Goal: Task Accomplishment & Management: Use online tool/utility

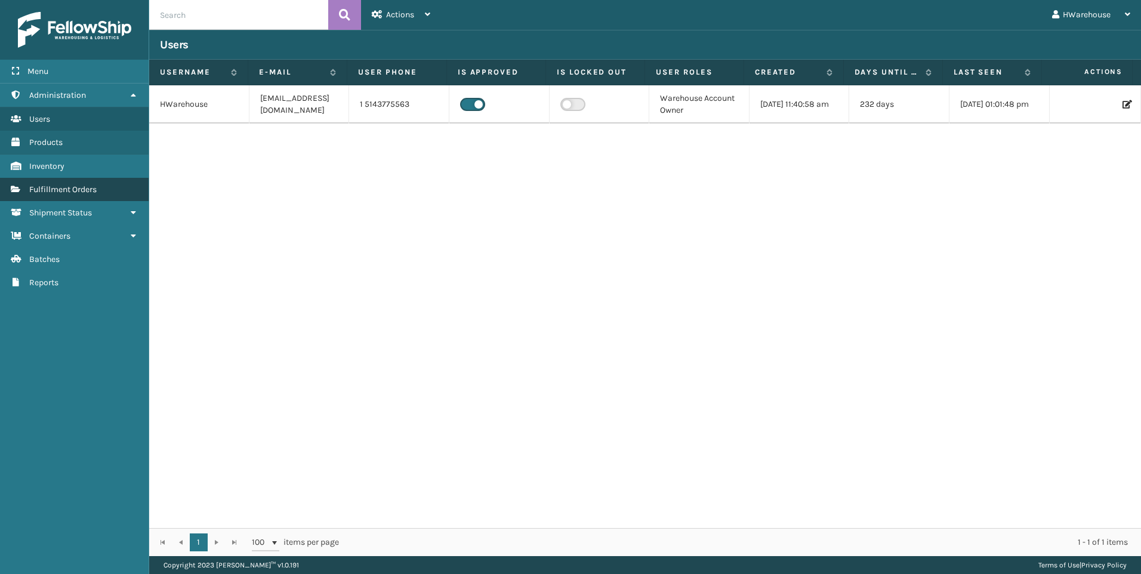
click at [70, 192] on span "Fulfillment Orders" at bounding box center [62, 189] width 67 height 10
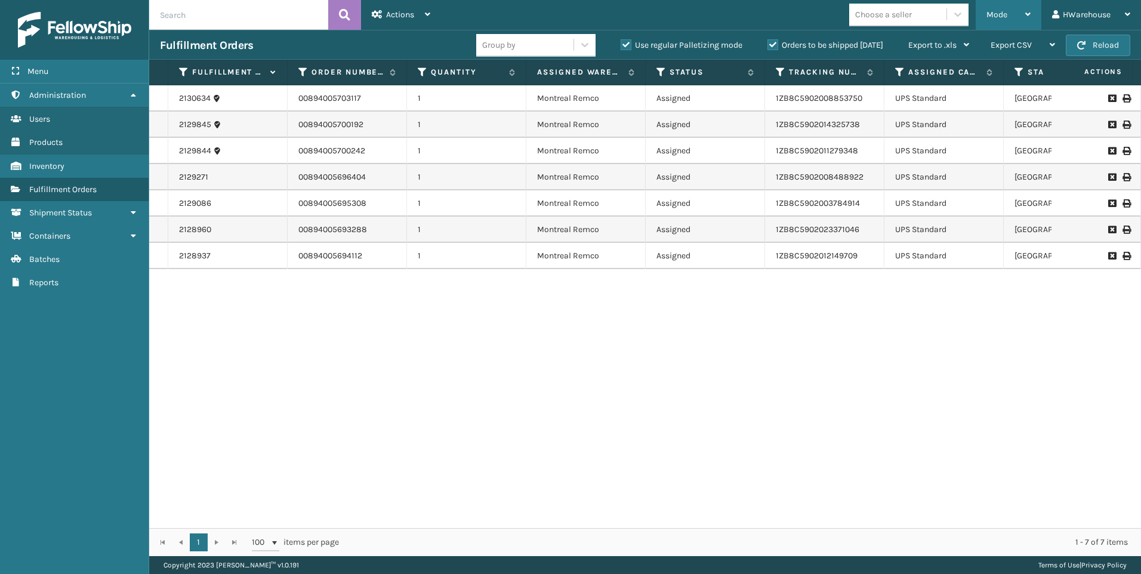
click at [994, 24] on div "Mode" at bounding box center [1008, 15] width 44 height 30
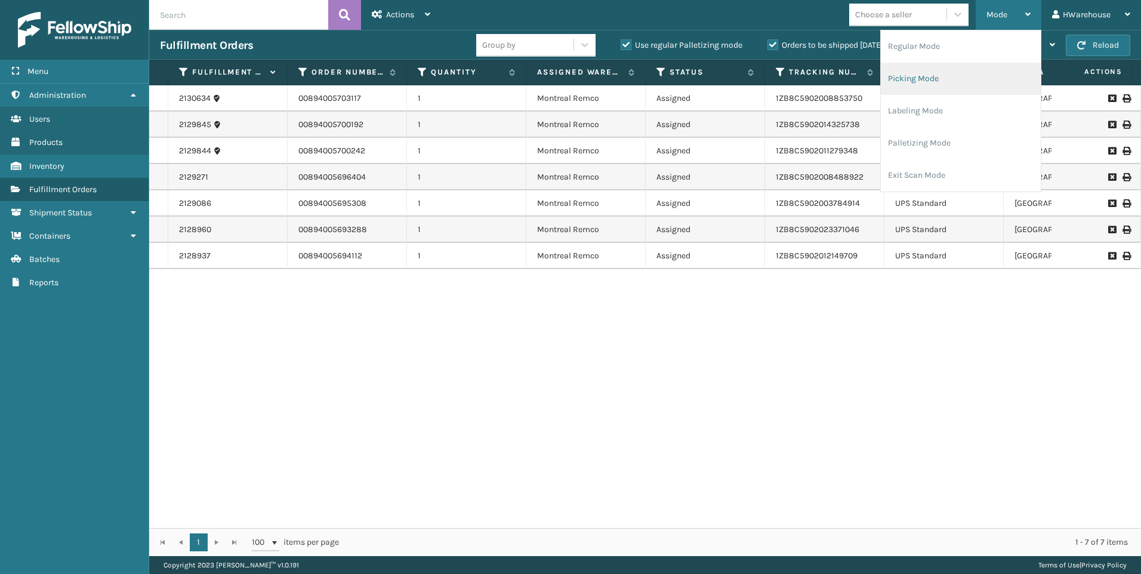
click at [944, 83] on li "Picking Mode" at bounding box center [960, 79] width 160 height 32
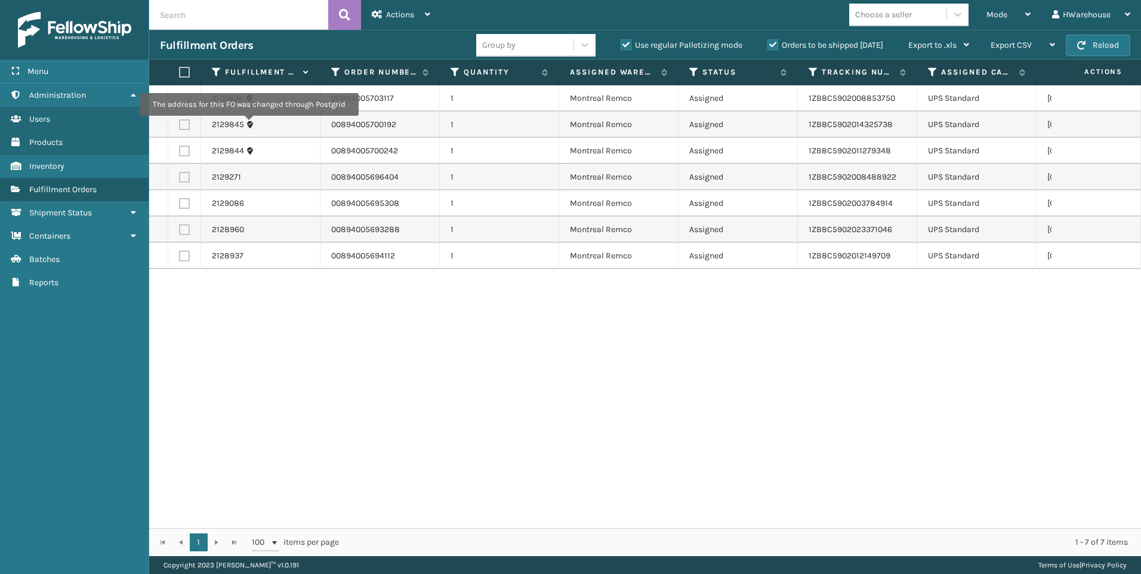
click at [248, 124] on icon at bounding box center [250, 124] width 8 height 8
click at [186, 75] on label at bounding box center [182, 72] width 7 height 11
click at [180, 75] on input "checkbox" at bounding box center [179, 73] width 1 height 8
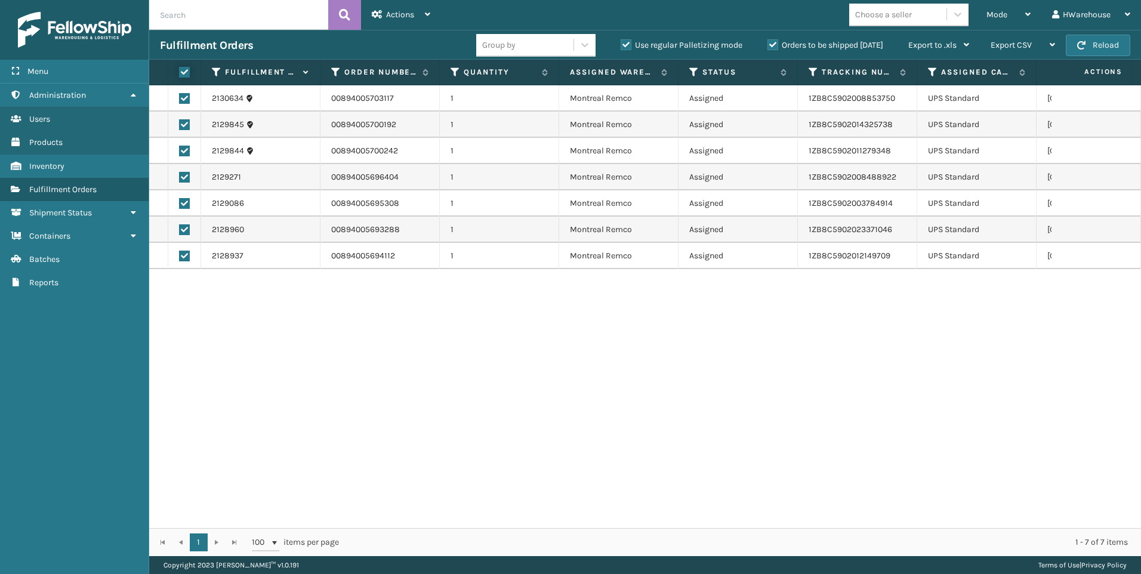
checkbox input "true"
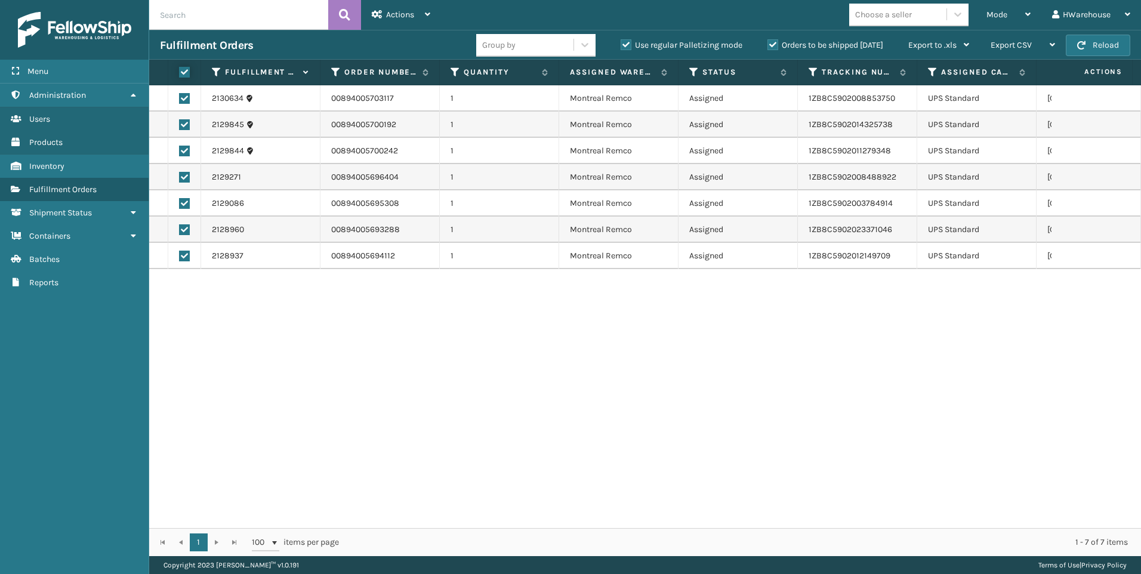
checkbox input "true"
click at [394, 12] on span "Actions" at bounding box center [400, 15] width 28 height 10
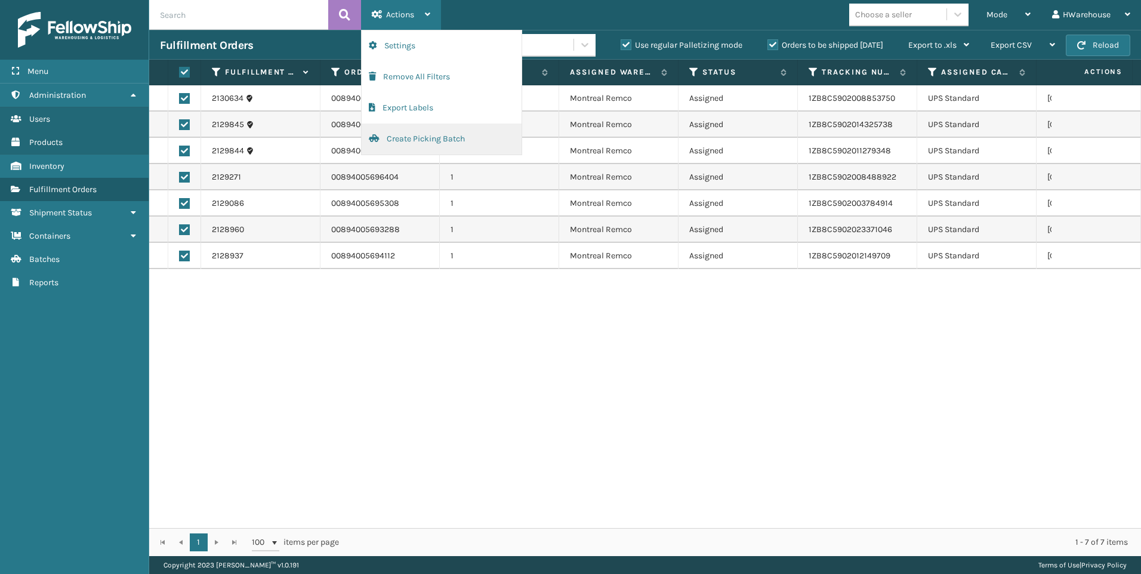
click at [412, 144] on button "Create Picking Batch" at bounding box center [441, 138] width 160 height 31
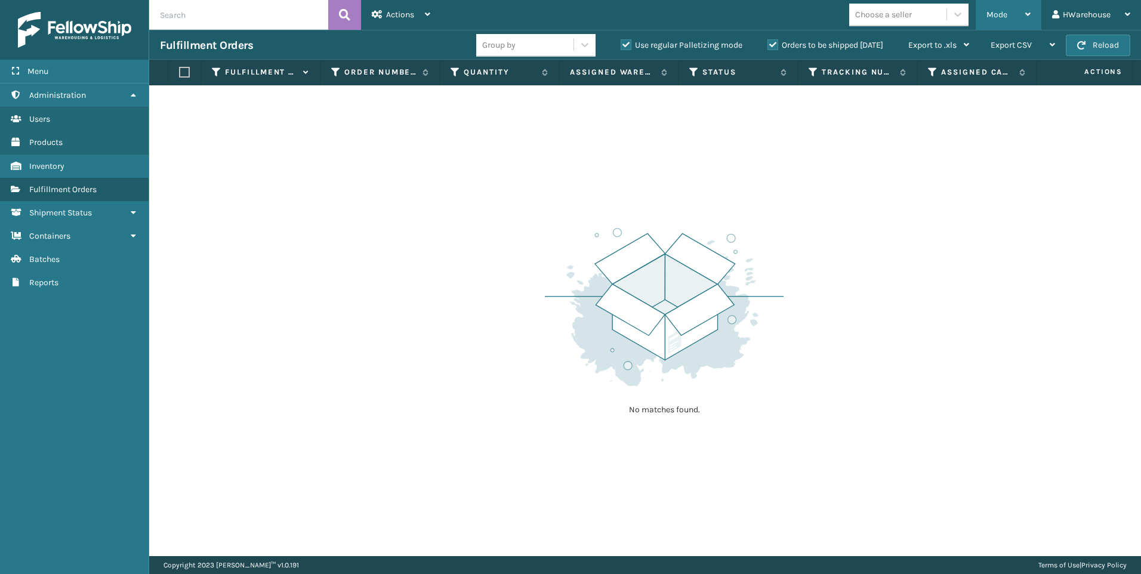
click at [984, 16] on div "Mode Regular Mode Picking Mode Labeling Mode Palletizing Mode Exit Scan Mode" at bounding box center [1008, 15] width 66 height 30
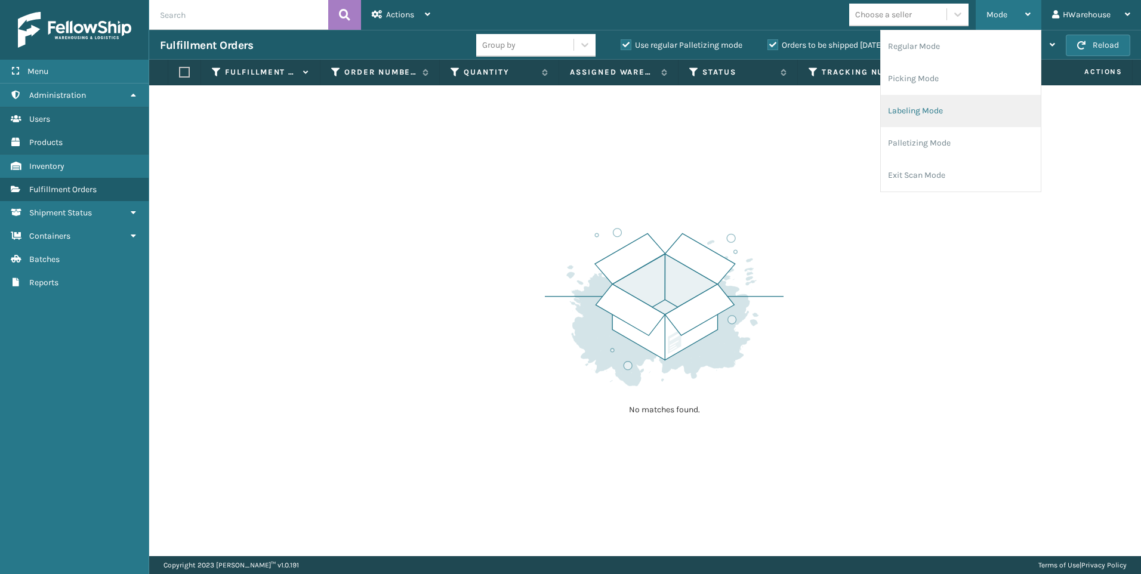
click at [937, 114] on li "Labeling Mode" at bounding box center [960, 111] width 160 height 32
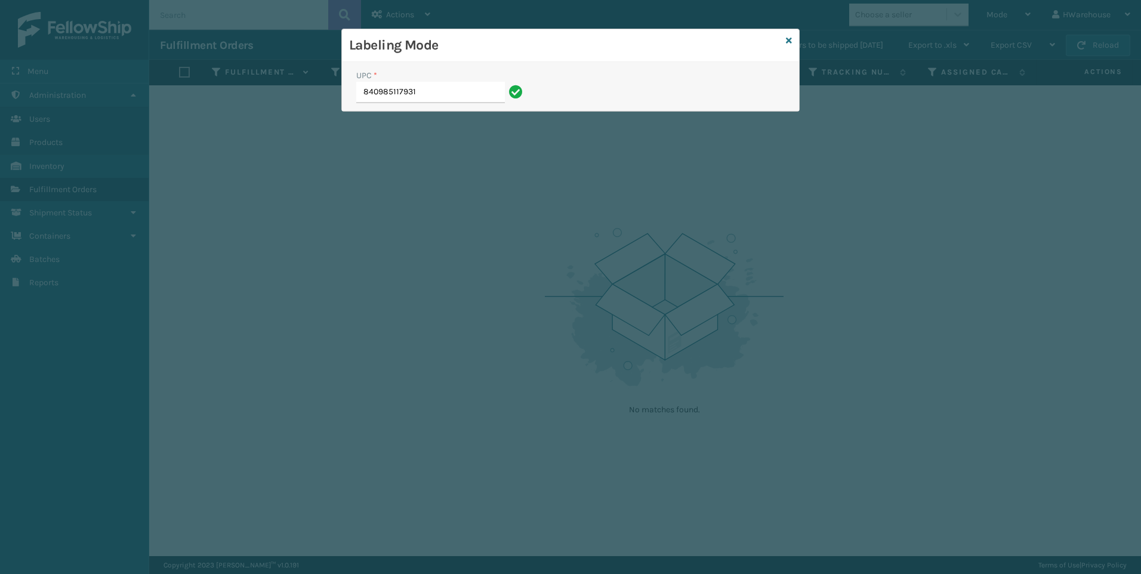
type input "840985117931"
click at [431, 90] on input "UPC *" at bounding box center [441, 92] width 170 height 21
type input "840985117931"
click at [443, 95] on input "UPC *" at bounding box center [441, 92] width 170 height 21
type input "840985117931"
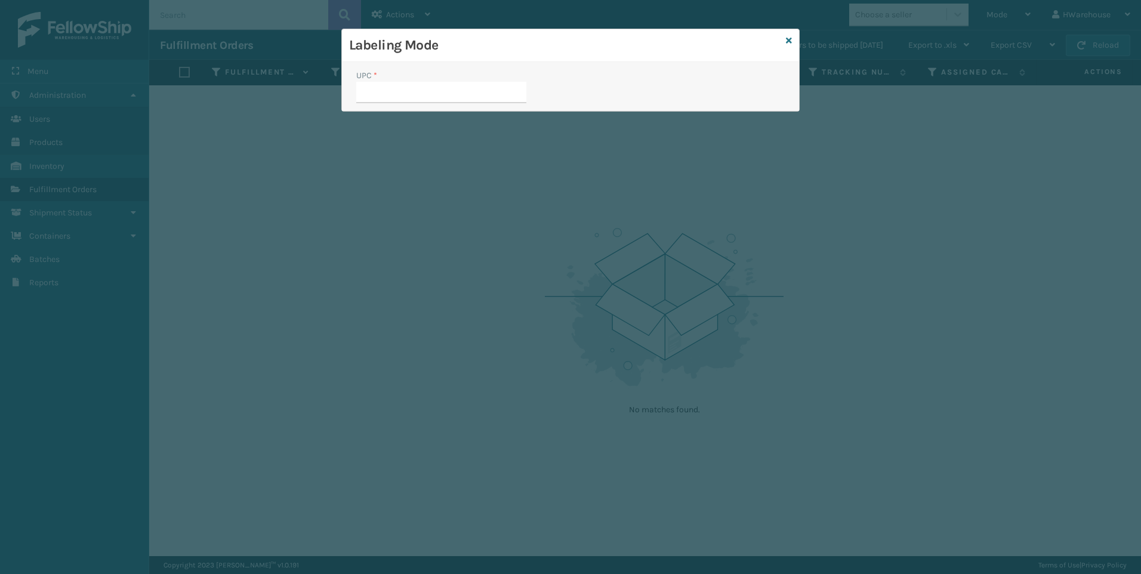
click at [436, 97] on input "UPC *" at bounding box center [441, 92] width 170 height 21
type input "840985117931"
click at [511, 90] on input "UPC *" at bounding box center [441, 92] width 170 height 21
type input "840985117931"
click at [487, 98] on input "UPC *" at bounding box center [441, 92] width 170 height 21
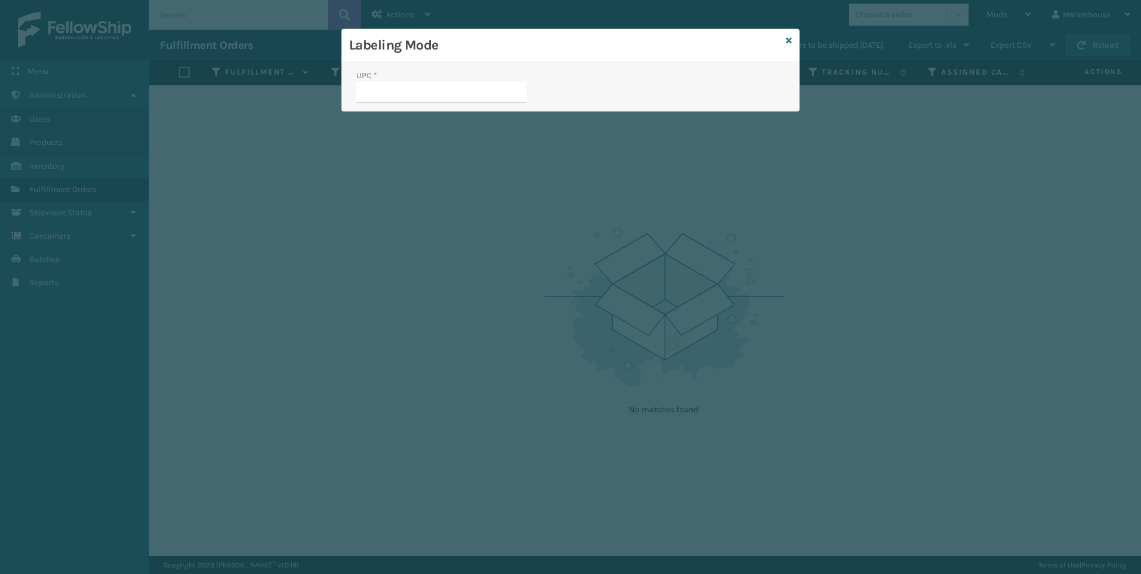
type input "840985117955"
click at [469, 92] on input "840985117955" at bounding box center [430, 92] width 149 height 21
click at [444, 89] on input "840985117955" at bounding box center [430, 92] width 149 height 21
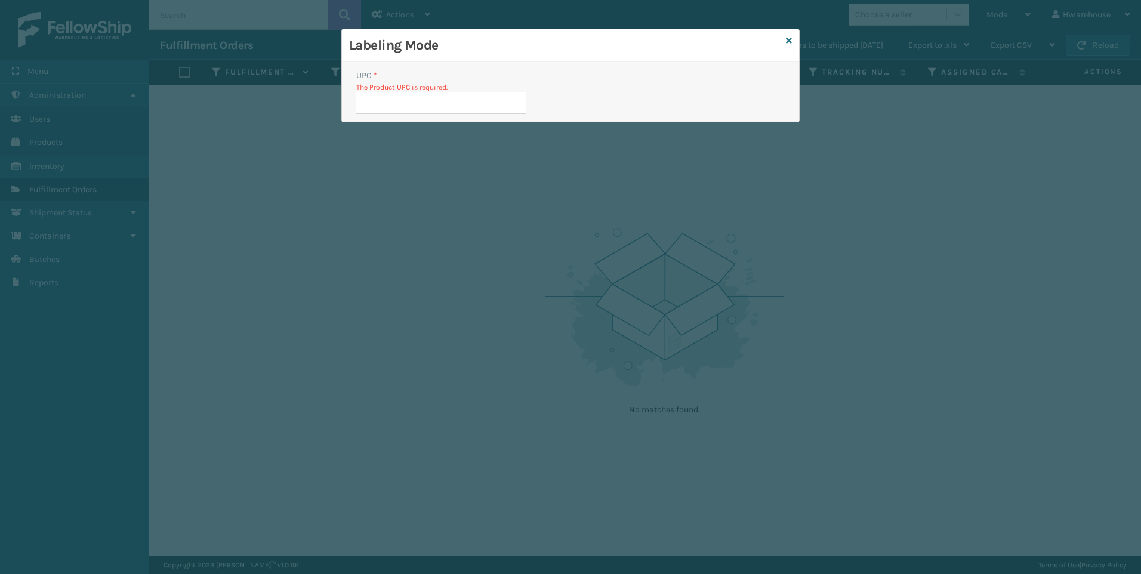
click at [444, 107] on input "UPC *" at bounding box center [441, 102] width 170 height 21
type input "840985117931"
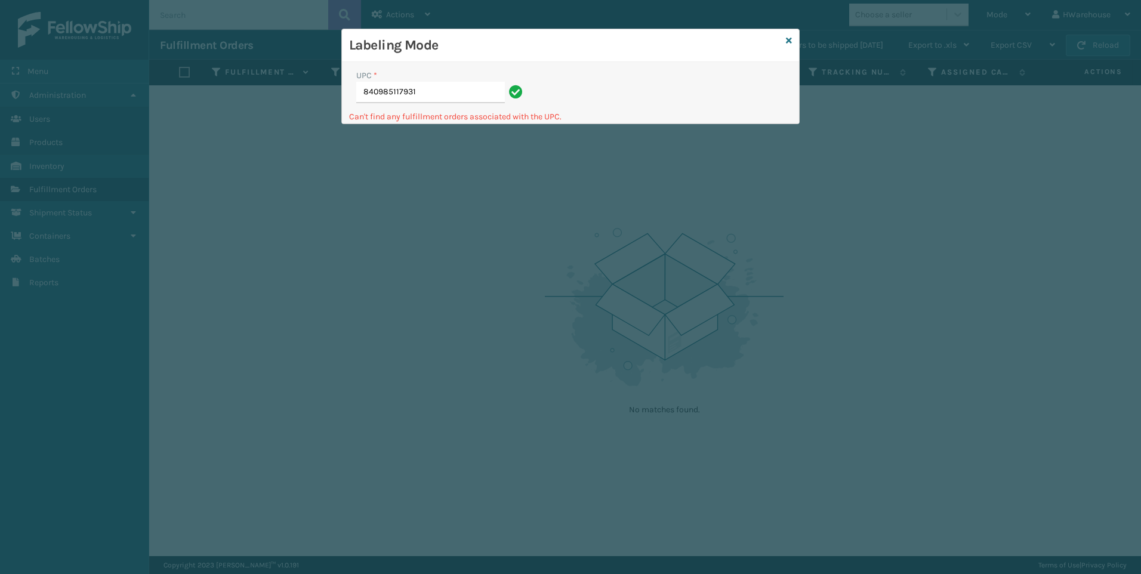
click at [438, 99] on input "840985117931" at bounding box center [430, 92] width 149 height 21
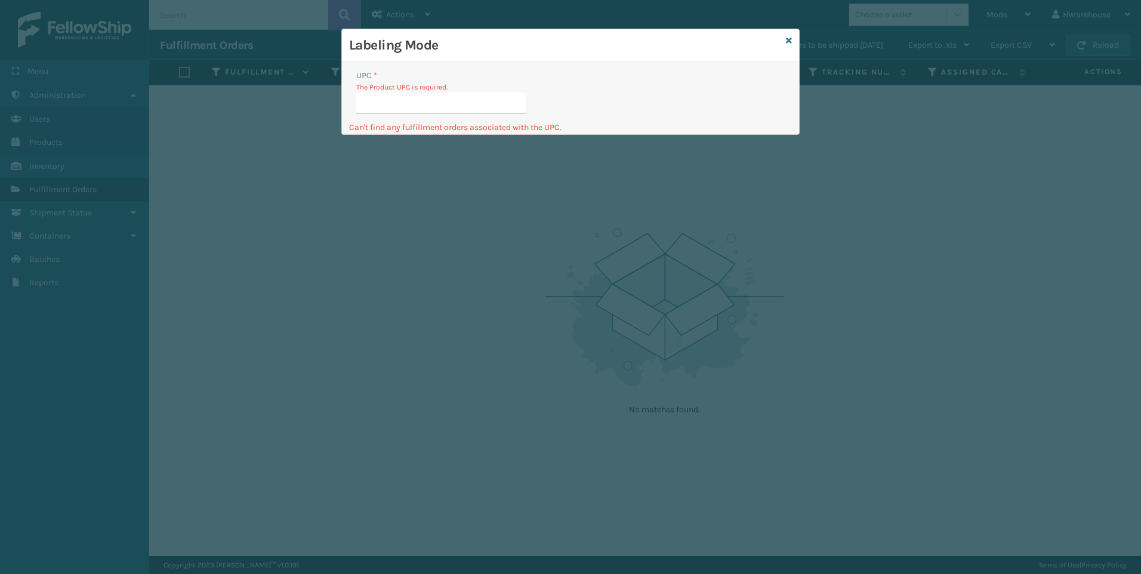
click at [435, 98] on input "UPC *" at bounding box center [441, 102] width 170 height 21
type input "840985117955"
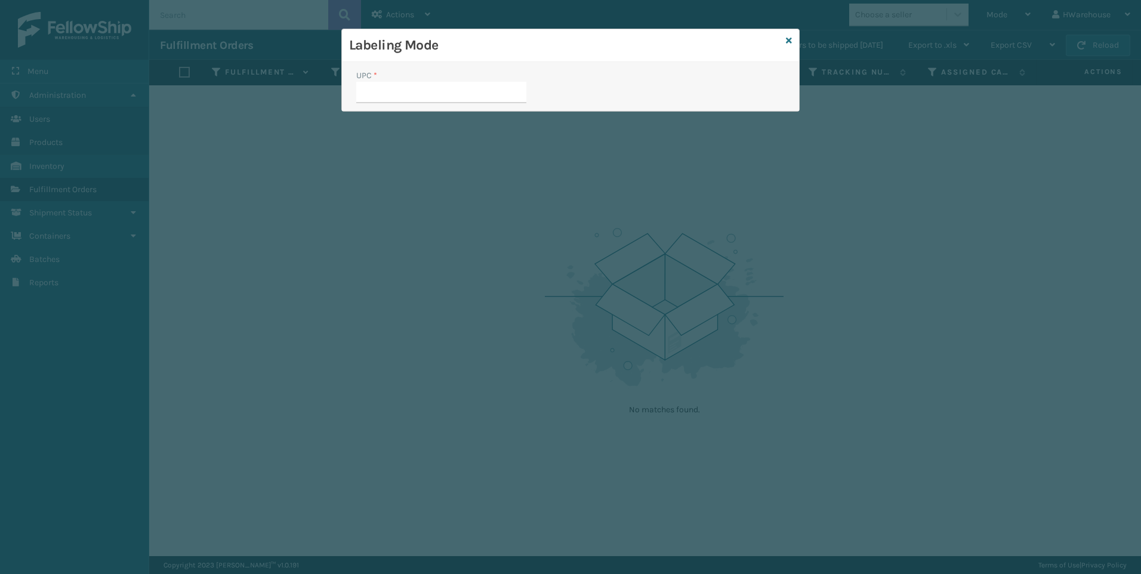
click at [496, 97] on input "UPC *" at bounding box center [441, 92] width 170 height 21
type input "840985117955"
click at [401, 94] on input "UPC *" at bounding box center [441, 92] width 170 height 21
type input "840985117931"
click at [458, 97] on input "840985117931" at bounding box center [430, 92] width 149 height 21
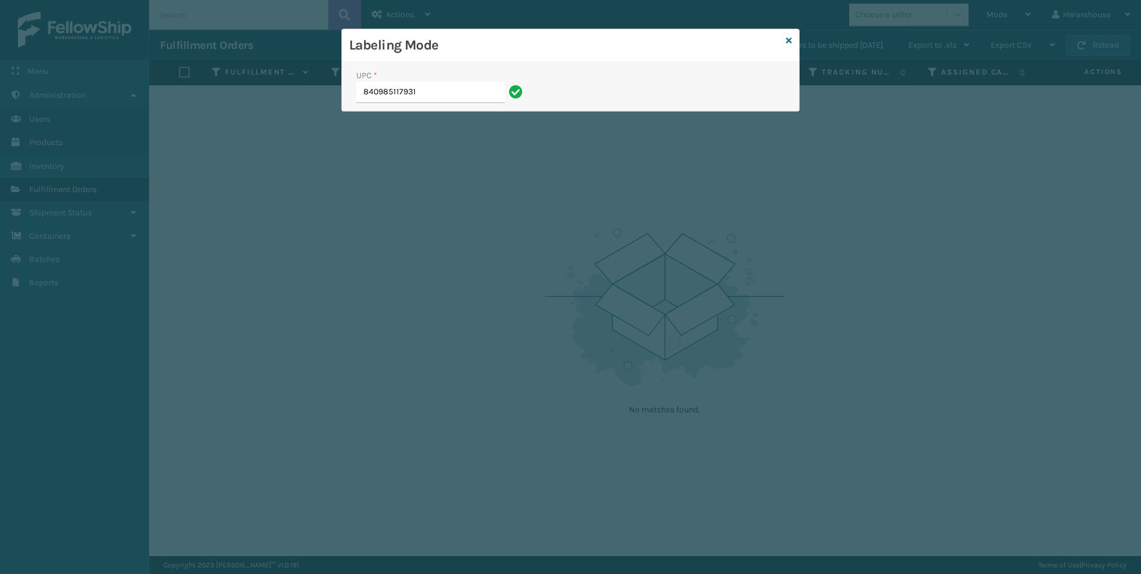
click at [456, 98] on input "840985117931" at bounding box center [430, 92] width 149 height 21
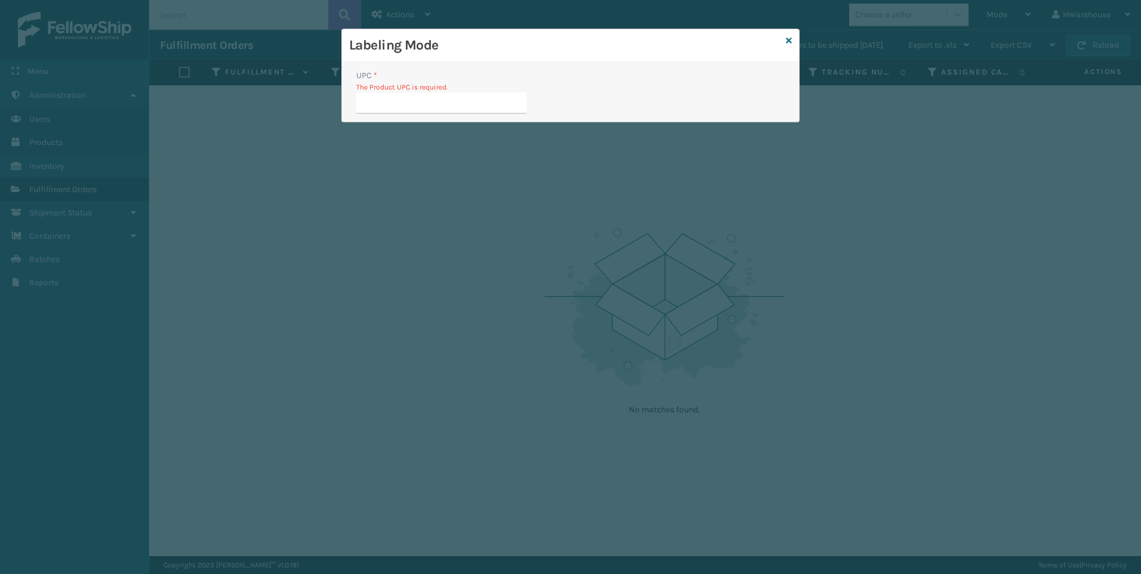
click at [428, 109] on input "UPC *" at bounding box center [441, 102] width 170 height 21
type input "840985117955"
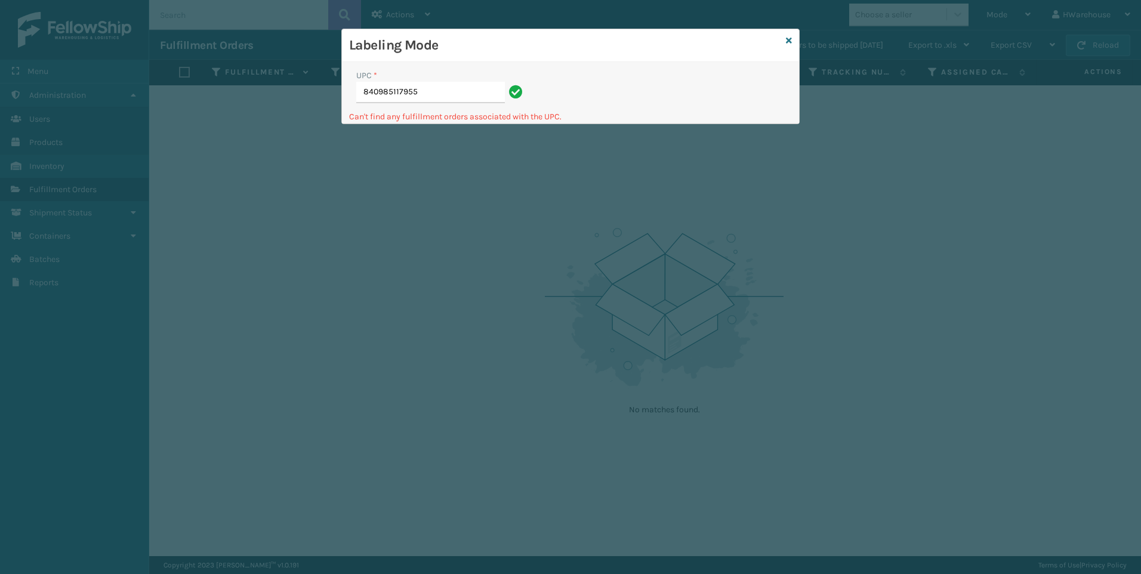
click at [785, 41] on div "Labeling Mode" at bounding box center [570, 45] width 457 height 33
click at [784, 41] on div "Labeling Mode" at bounding box center [570, 45] width 457 height 33
click at [791, 41] on icon at bounding box center [789, 40] width 6 height 8
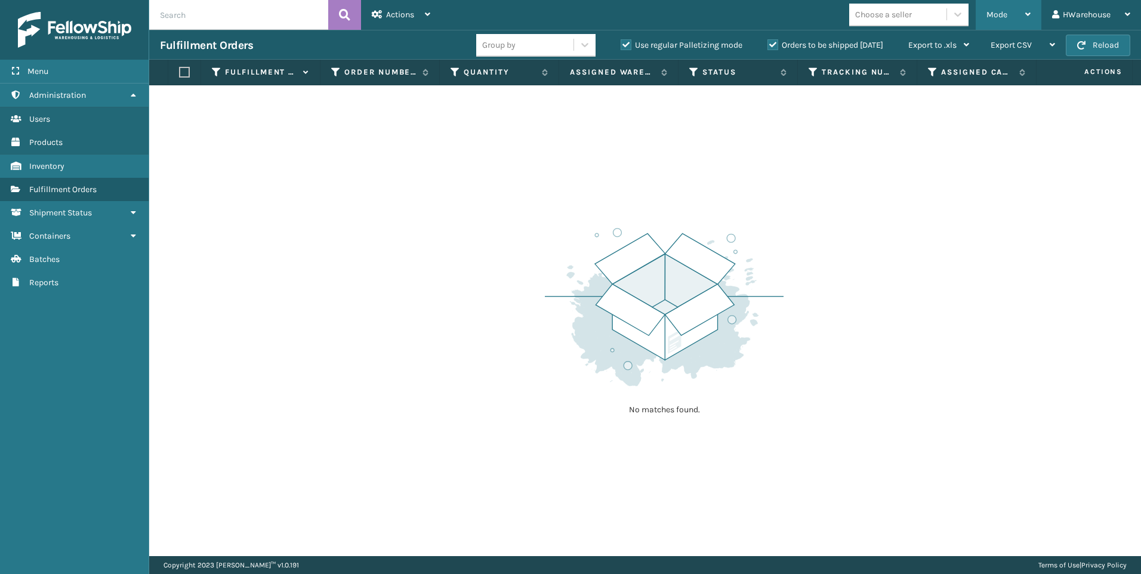
click at [991, 17] on span "Mode" at bounding box center [996, 15] width 21 height 10
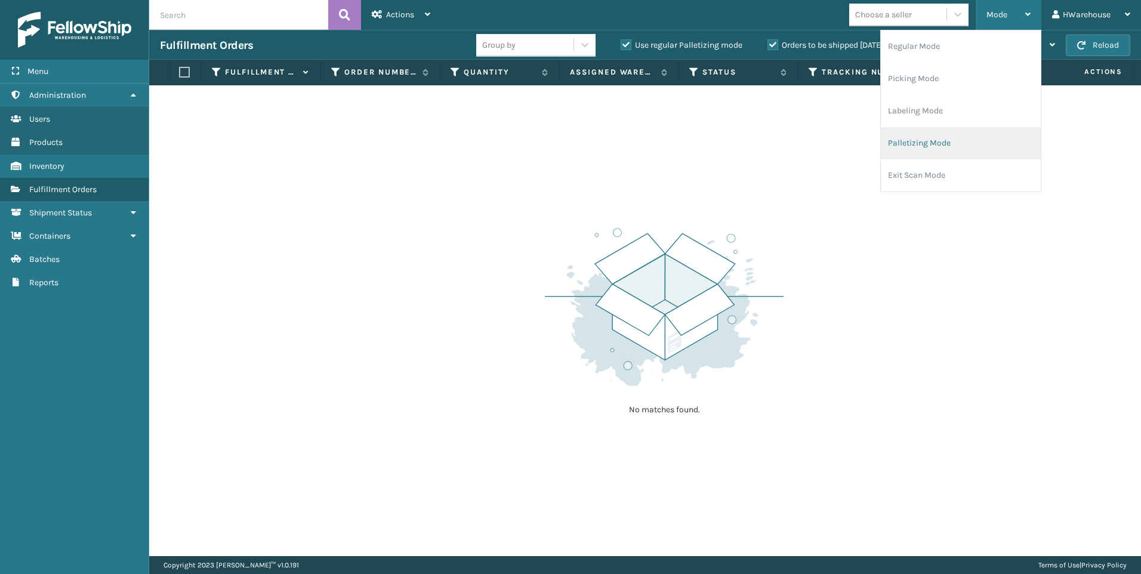
click at [923, 138] on li "Palletizing Mode" at bounding box center [960, 143] width 160 height 32
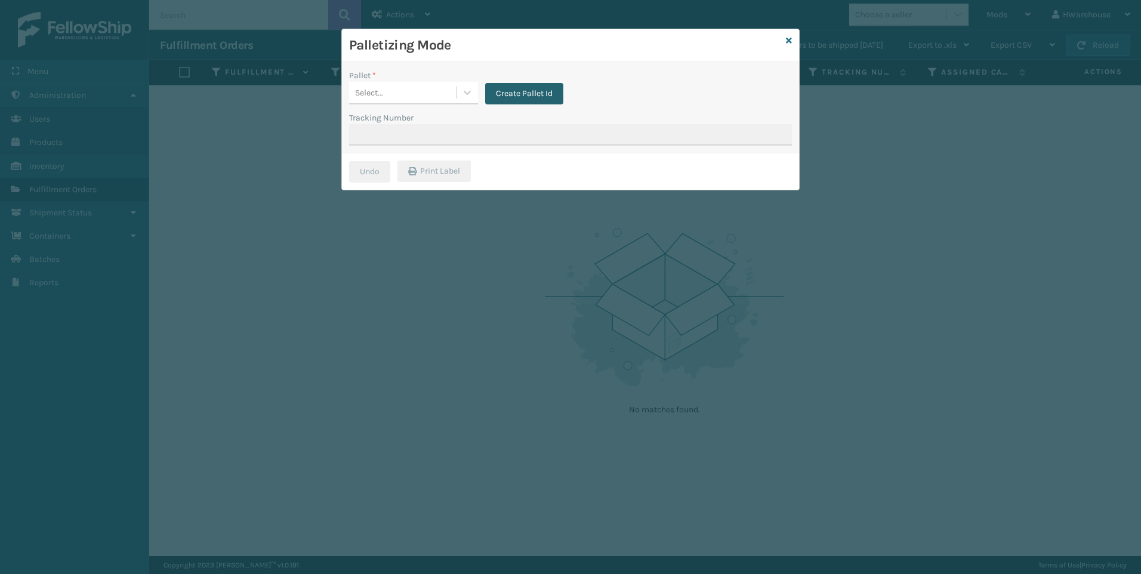
click at [489, 96] on button "Create Pallet Id" at bounding box center [524, 93] width 78 height 21
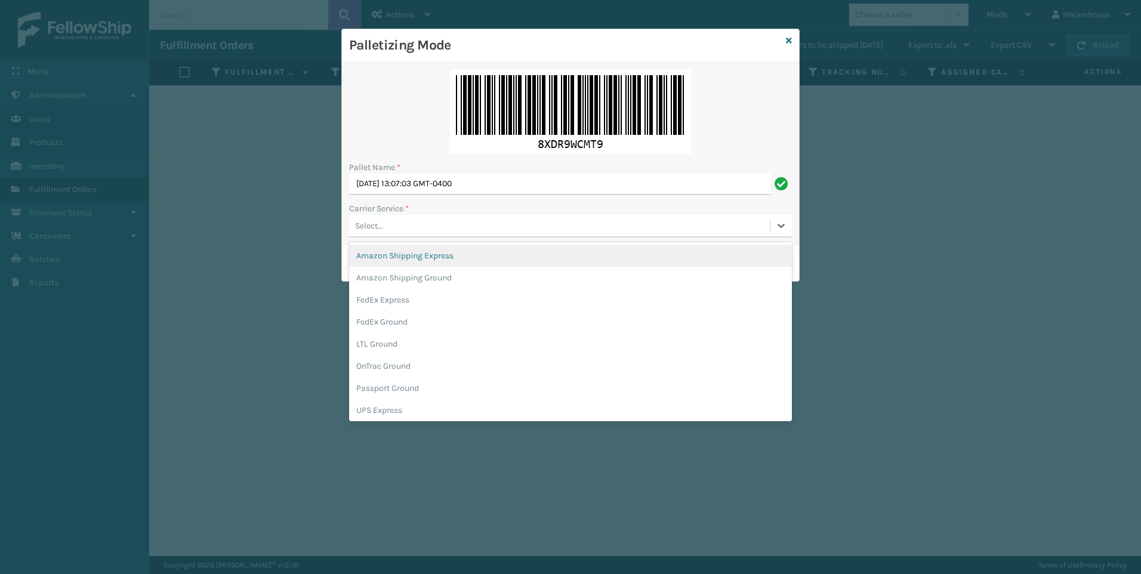
click at [395, 225] on div "Select..." at bounding box center [559, 226] width 421 height 20
type input "UP"
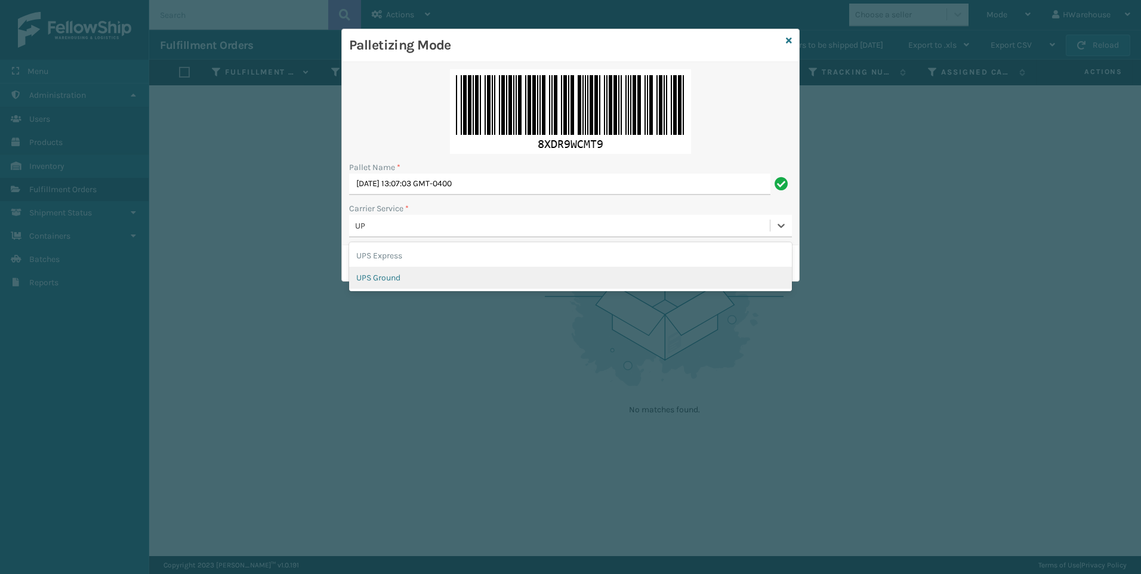
click at [422, 276] on div "UPS Ground" at bounding box center [570, 278] width 443 height 22
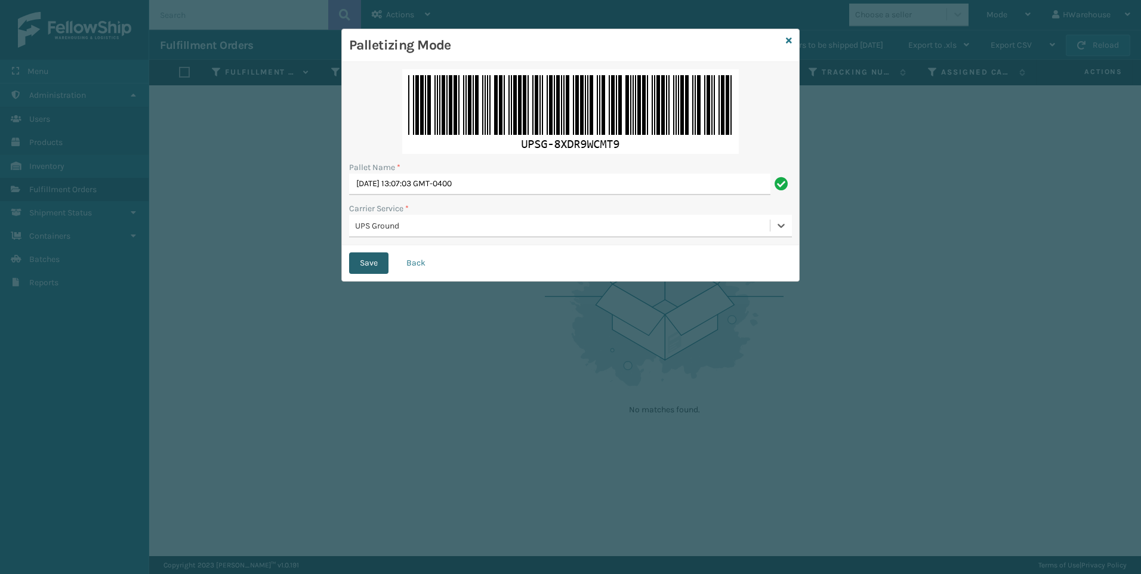
click at [368, 261] on button "Save" at bounding box center [368, 262] width 39 height 21
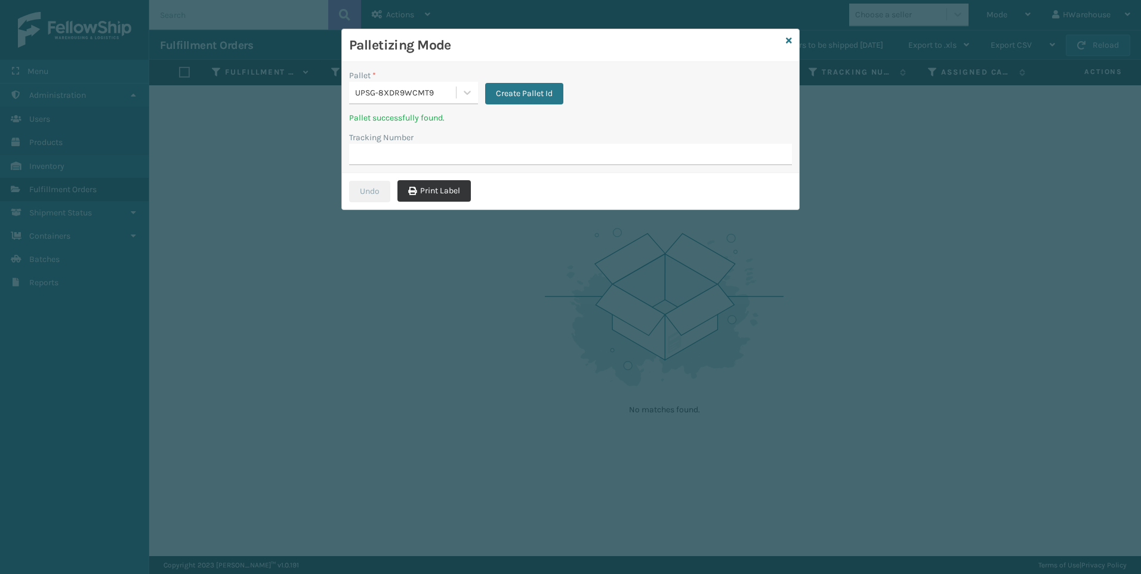
click at [447, 185] on button "Print Label" at bounding box center [433, 190] width 73 height 21
click at [427, 153] on input "Tracking Number" at bounding box center [570, 154] width 443 height 21
type input "1zb8c5902012149709"
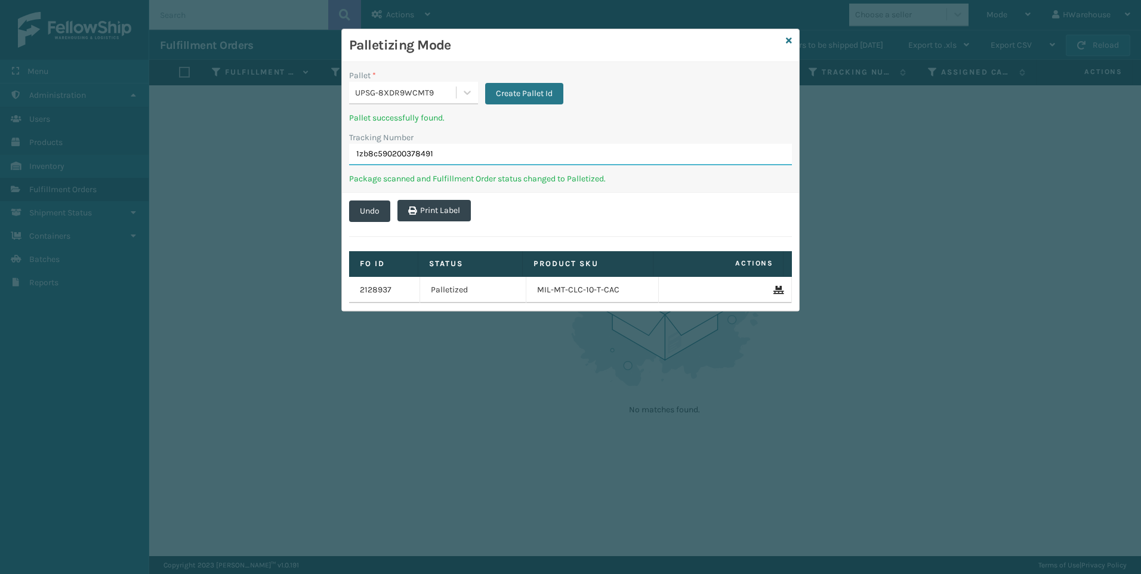
type input "1zb8c5902003784914"
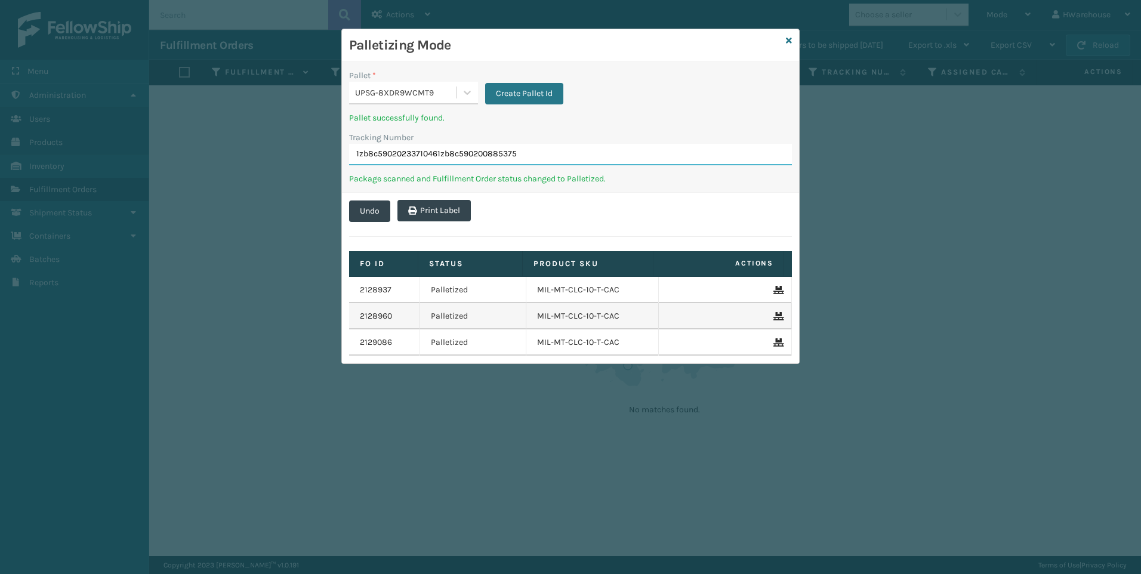
type input "1zb8c59020233710461zb8c5902008853750"
type input "1zb8c5902008853750"
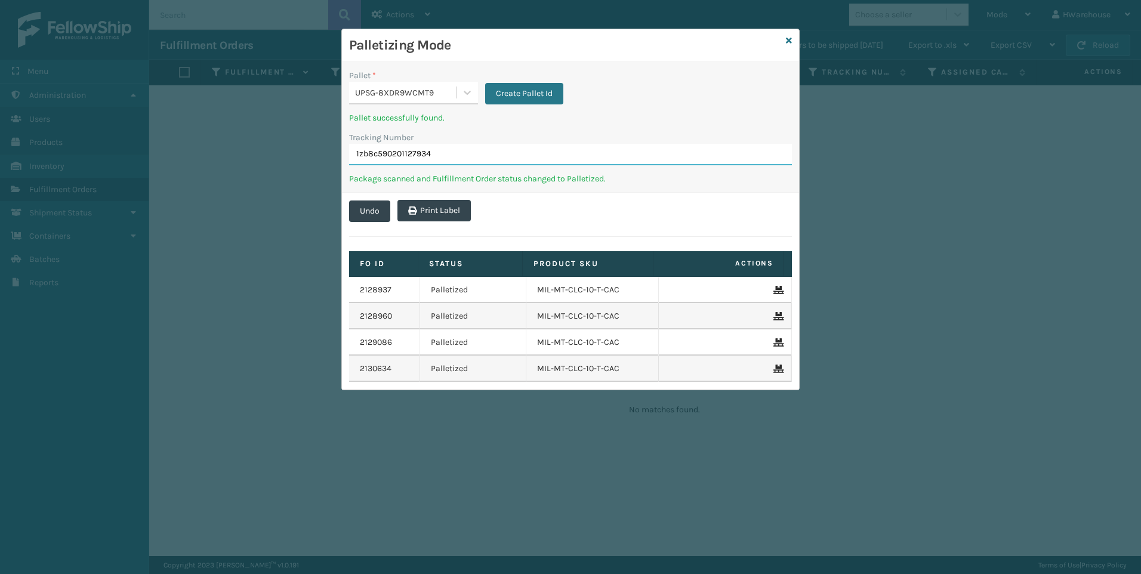
type input "1zb8c5902011279348"
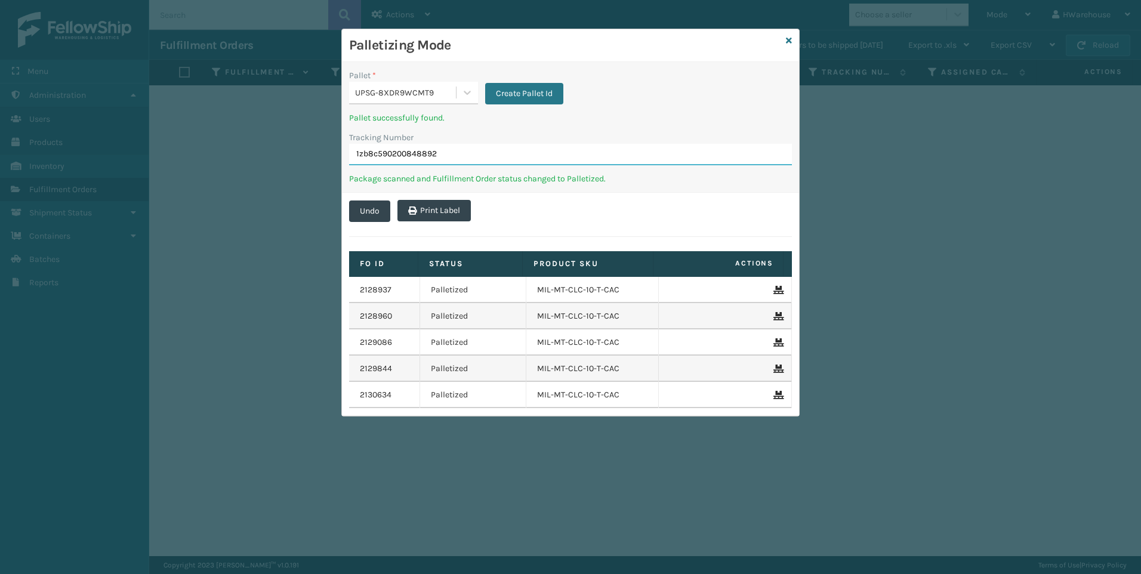
type input "1zb8c5902008488922"
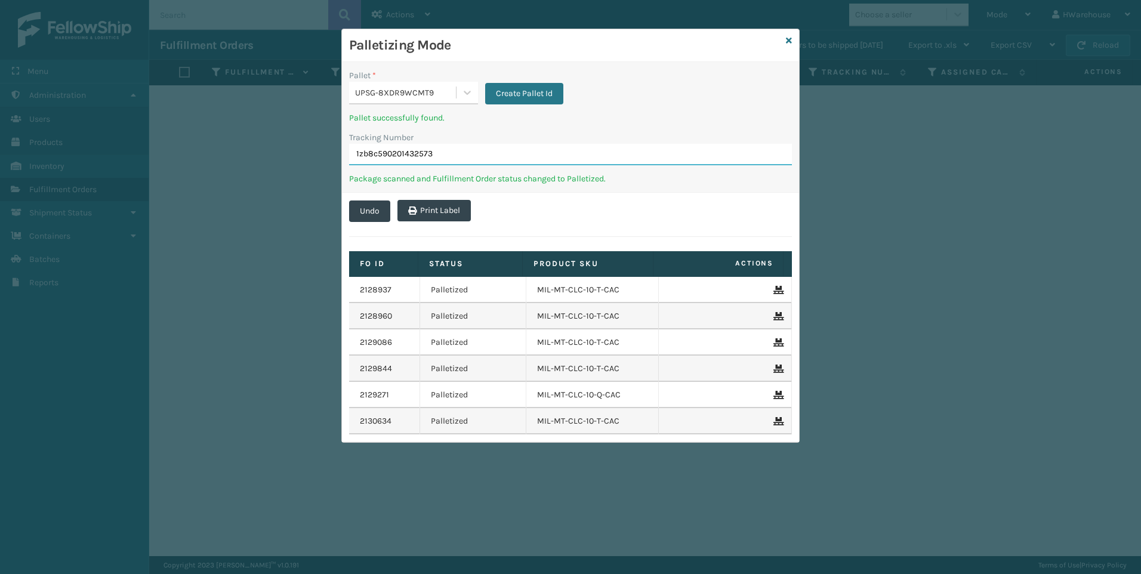
type input "1zb8c5902014325738"
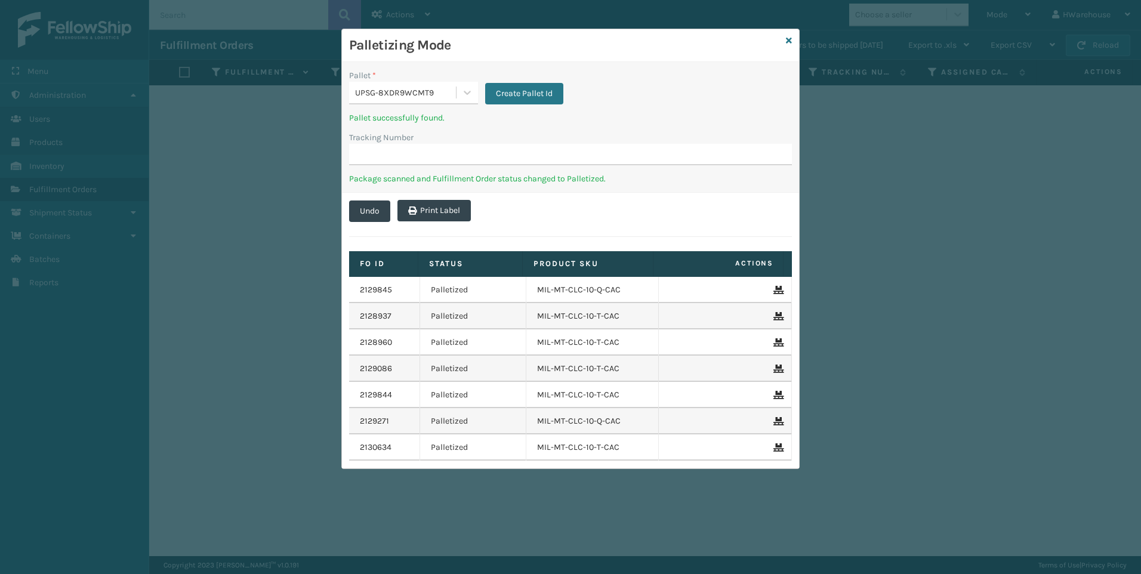
click at [792, 41] on div "Palletizing Mode" at bounding box center [570, 45] width 457 height 33
click at [787, 41] on icon at bounding box center [789, 40] width 6 height 8
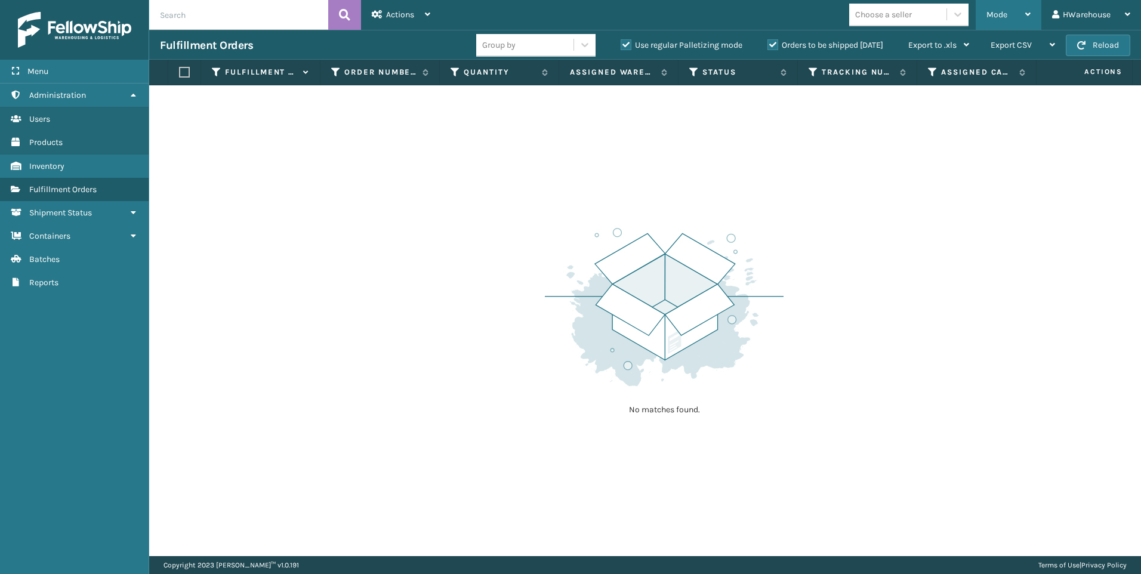
click at [1004, 13] on span "Mode" at bounding box center [996, 15] width 21 height 10
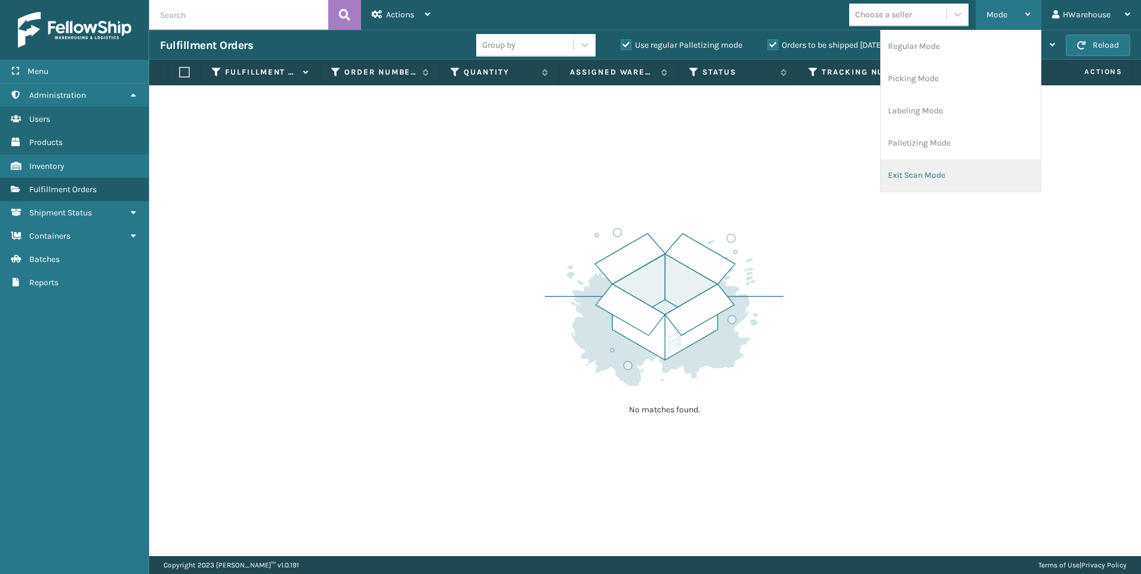
click at [944, 174] on li "Exit Scan Mode" at bounding box center [960, 175] width 160 height 32
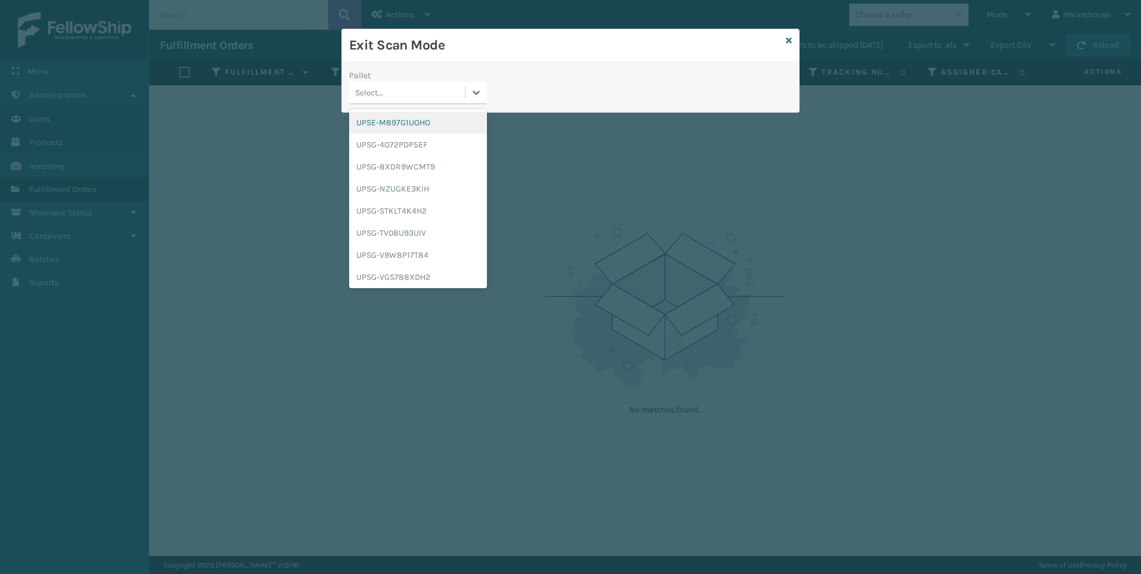
click at [404, 92] on div "Select..." at bounding box center [407, 93] width 116 height 20
type input "upsg-8xdr9wcmt9"
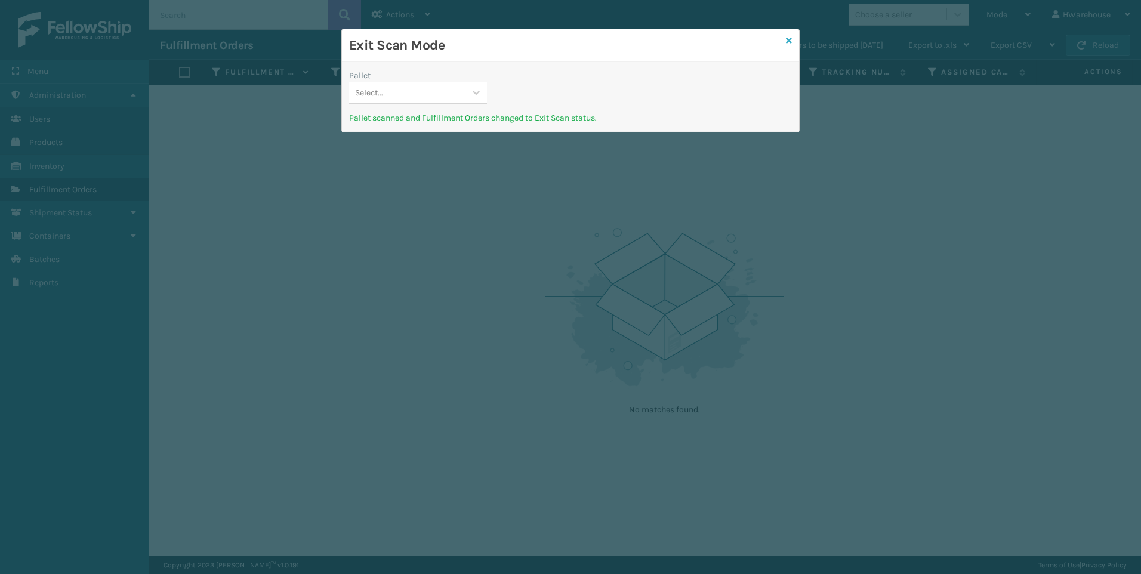
click at [790, 40] on icon at bounding box center [789, 40] width 6 height 8
